Goal: Information Seeking & Learning: Learn about a topic

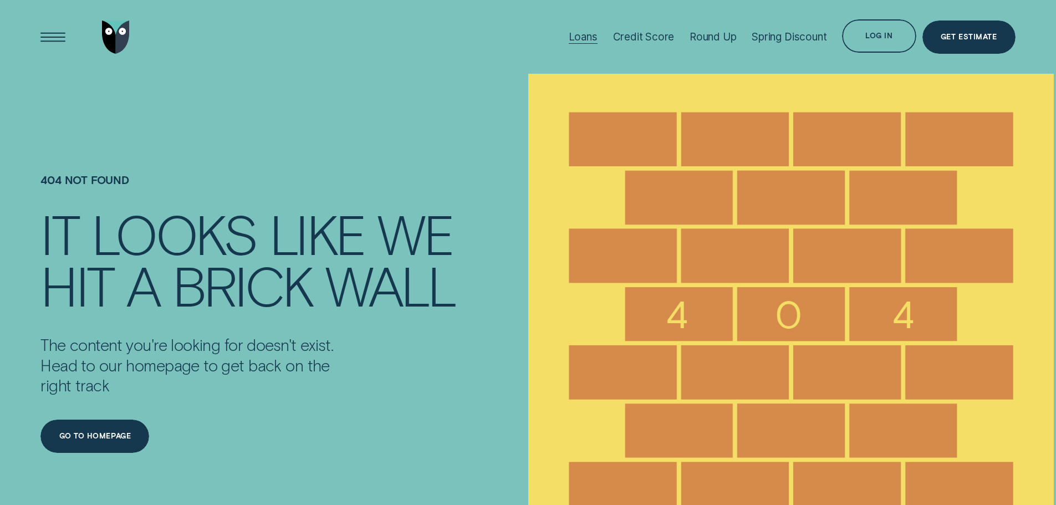
click at [581, 32] on div "Loans" at bounding box center [582, 36] width 29 height 13
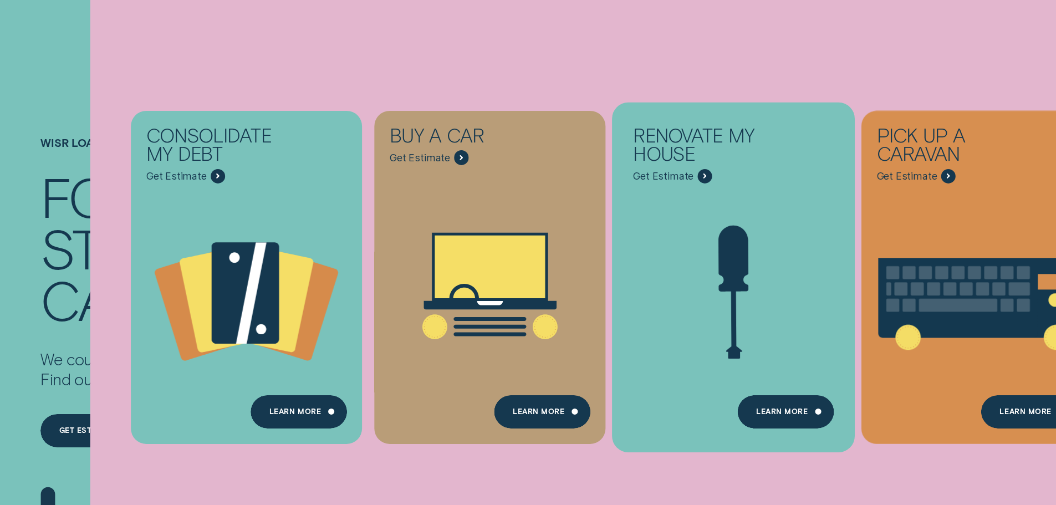
scroll to position [111, 0]
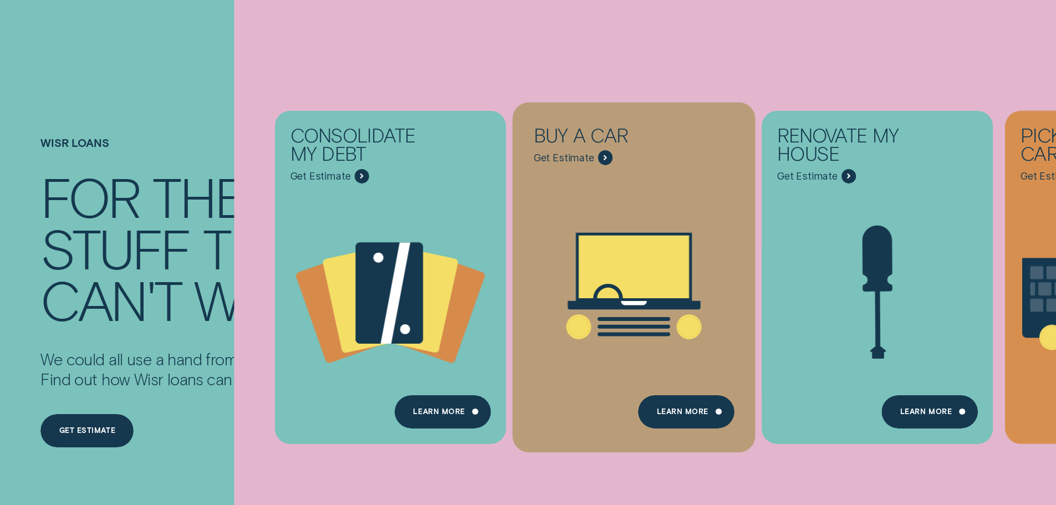
click at [614, 191] on div "Loans - Car" at bounding box center [634, 286] width 243 height 254
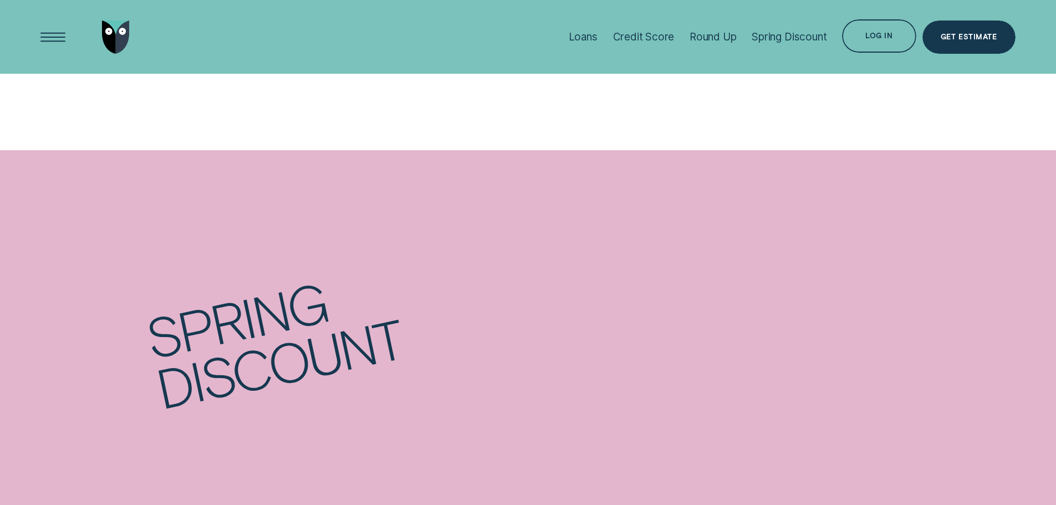
scroll to position [1219, 0]
